Goal: Task Accomplishment & Management: Manage account settings

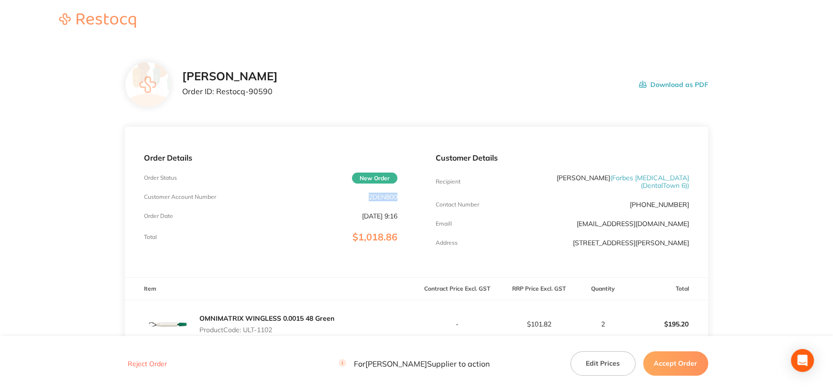
drag, startPoint x: 366, startPoint y: 198, endPoint x: 405, endPoint y: 196, distance: 39.8
click at [405, 196] on div "Order Details Order Status New Order Customer Account Number 2DEN800 Order Date…" at bounding box center [271, 202] width 292 height 151
copy p "2DEN800"
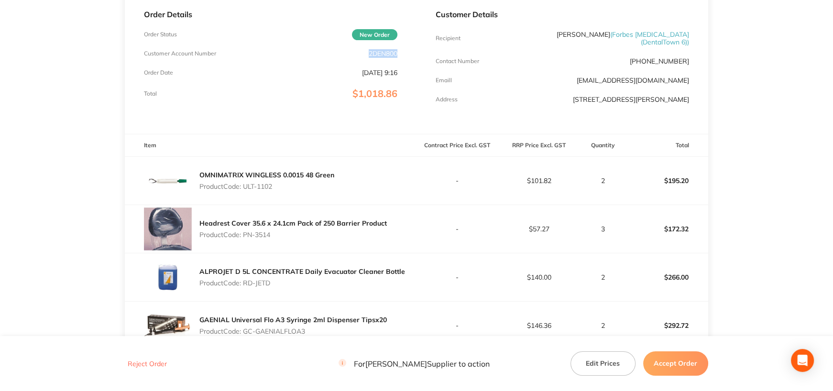
drag, startPoint x: 244, startPoint y: 231, endPoint x: 272, endPoint y: 232, distance: 27.3
click at [272, 232] on p "Product Code: PN-3514" at bounding box center [292, 235] width 187 height 8
click at [248, 188] on p "Product Code: ULT-1102" at bounding box center [266, 187] width 135 height 8
drag, startPoint x: 244, startPoint y: 185, endPoint x: 280, endPoint y: 185, distance: 35.9
click at [280, 185] on p "Product Code: ULT-1102" at bounding box center [266, 187] width 135 height 8
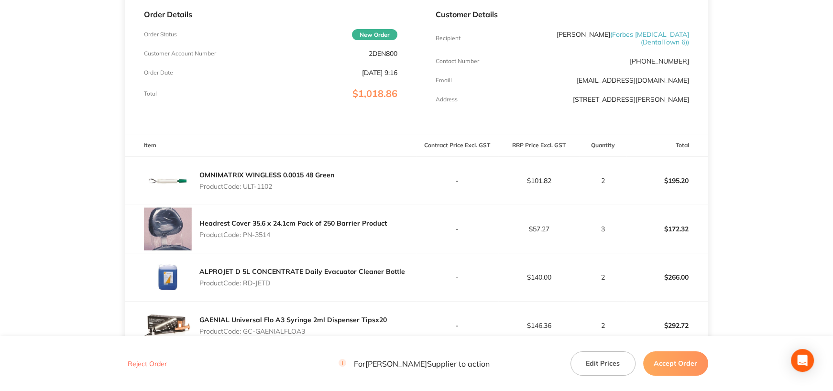
copy p "ULT-1102"
drag, startPoint x: 246, startPoint y: 235, endPoint x: 278, endPoint y: 234, distance: 32.5
click at [278, 234] on p "Product Code: PN-3514" at bounding box center [292, 235] width 187 height 8
copy p "PN-3514"
drag, startPoint x: 284, startPoint y: 283, endPoint x: 295, endPoint y: 283, distance: 11.5
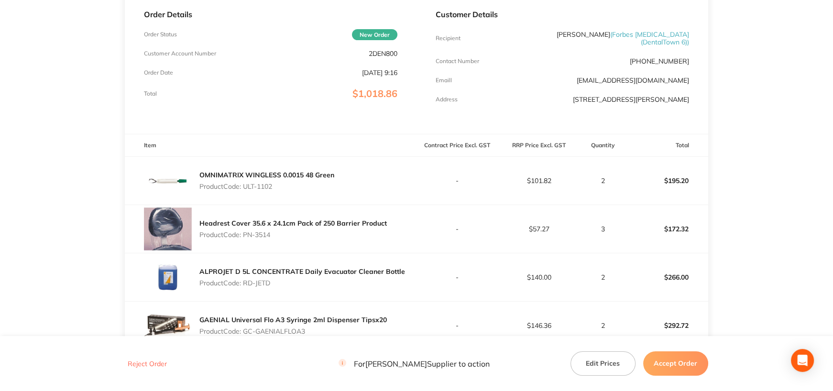
click at [295, 283] on p "Product Code: RD-JETD" at bounding box center [302, 283] width 206 height 8
click at [247, 279] on p "Product Code: RD-JETD" at bounding box center [302, 283] width 206 height 8
drag, startPoint x: 251, startPoint y: 282, endPoint x: 290, endPoint y: 284, distance: 39.2
click at [290, 284] on p "Product Code: RD-JETD" at bounding box center [302, 283] width 206 height 8
copy p "RD-JETD"
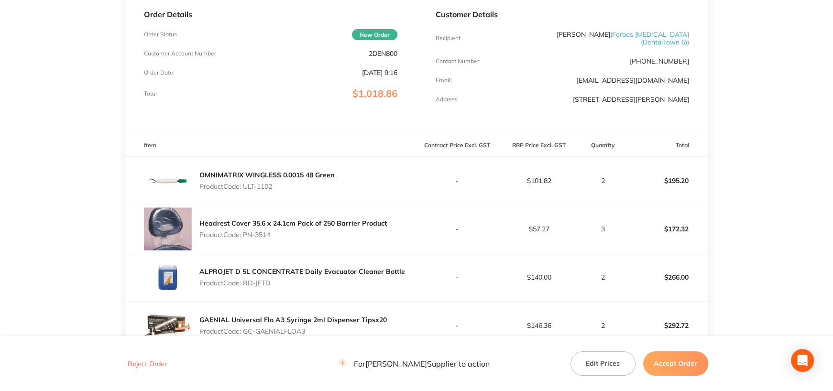
click at [686, 280] on p "$266.00" at bounding box center [667, 277] width 81 height 23
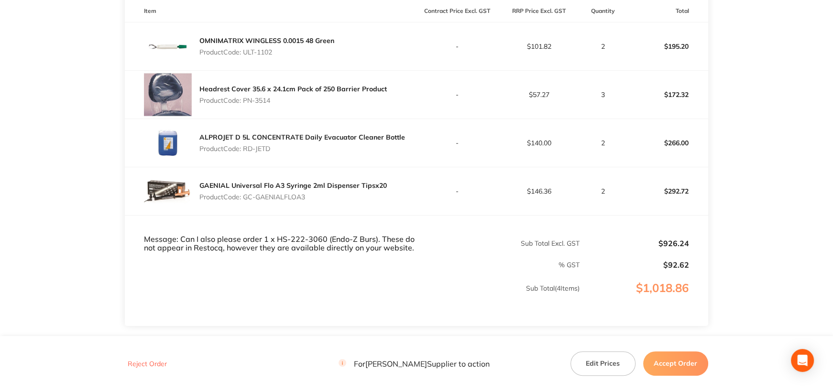
scroll to position [335, 0]
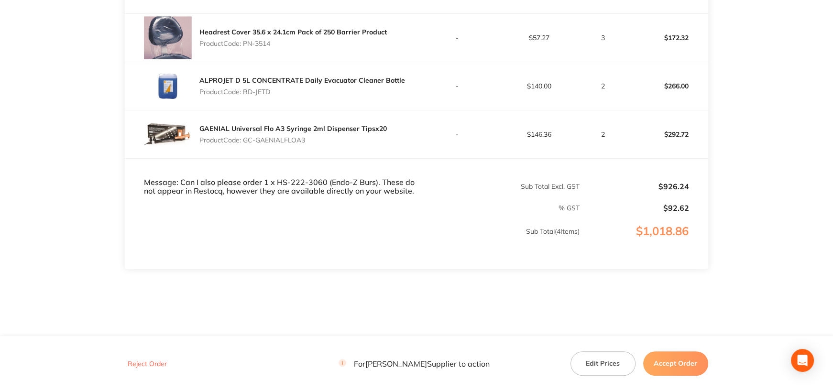
drag, startPoint x: 245, startPoint y: 140, endPoint x: 326, endPoint y: 138, distance: 81.3
click at [326, 138] on p "Product Code: GC-GAENIALFLOA3" at bounding box center [292, 140] width 187 height 8
copy p "GC-GAENIALFLOA3"
click at [659, 356] on button "Accept Order" at bounding box center [675, 363] width 65 height 24
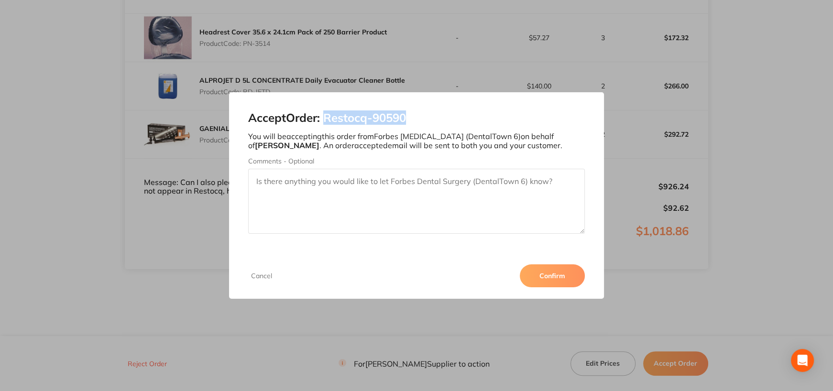
drag, startPoint x: 325, startPoint y: 118, endPoint x: 492, endPoint y: 114, distance: 166.9
click at [492, 114] on h2 "Accept Order: Restocq- 90590" at bounding box center [416, 117] width 337 height 13
copy h2 "Restocq- 90590"
click at [550, 273] on button "Confirm" at bounding box center [552, 275] width 65 height 23
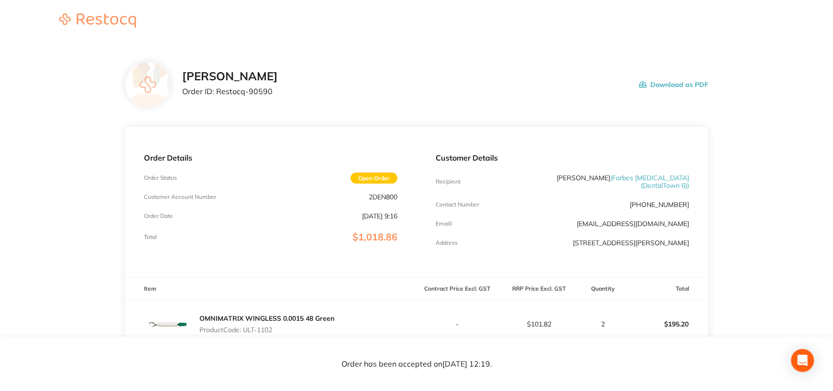
click at [660, 82] on button "Download as PDF" at bounding box center [673, 85] width 69 height 30
